Goal: Book appointment/travel/reservation

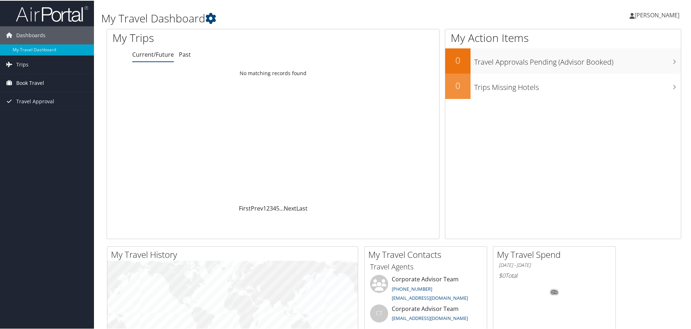
click at [30, 80] on span "Book Travel" at bounding box center [30, 82] width 28 height 18
click at [38, 121] on link "Book/Manage Online Trips" at bounding box center [47, 118] width 94 height 11
